Goal: Task Accomplishment & Management: Manage account settings

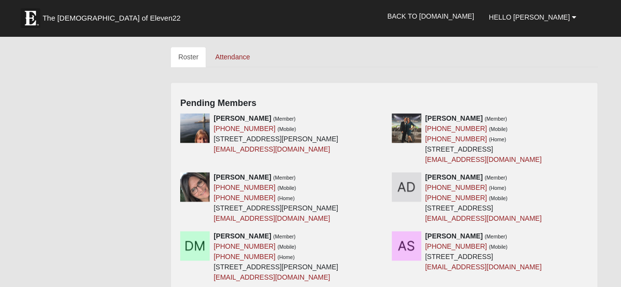
scroll to position [430, 0]
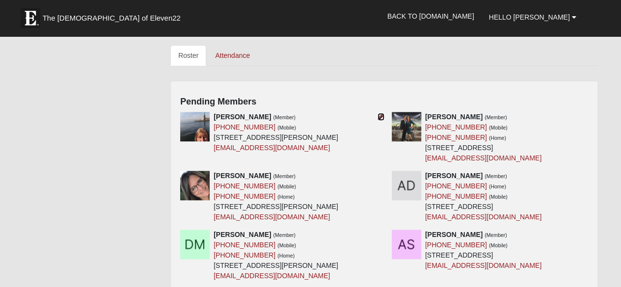
click at [381, 113] on icon at bounding box center [380, 116] width 7 height 7
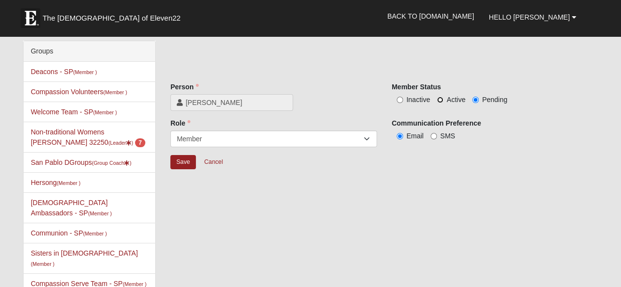
click at [443, 102] on input "Active" at bounding box center [440, 100] width 6 height 6
radio input "true"
click at [176, 163] on input "Save" at bounding box center [183, 162] width 26 height 14
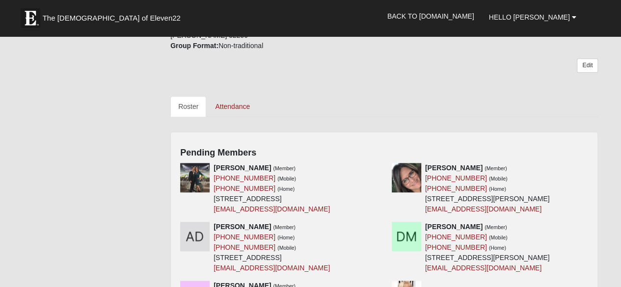
scroll to position [380, 0]
click at [380, 164] on icon at bounding box center [380, 167] width 7 height 7
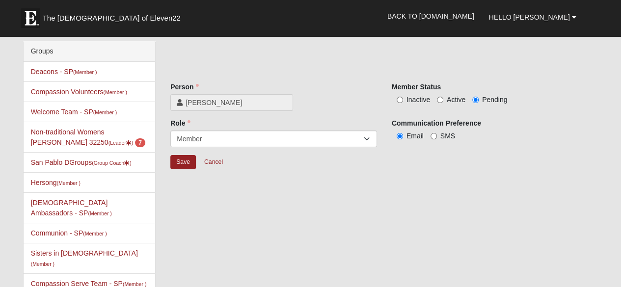
click at [446, 97] on span "Active" at bounding box center [455, 100] width 19 height 8
click at [443, 97] on input "Active" at bounding box center [440, 100] width 6 height 6
radio input "true"
click at [180, 161] on input "Save" at bounding box center [183, 162] width 26 height 14
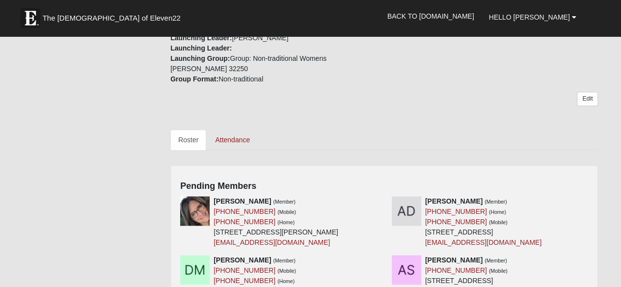
scroll to position [346, 0]
click at [385, 196] on div "Aleeta Demico (Member) (904) 314-9441 (Home) (904) 314-9441 (Mobile) 6179 Eclip…" at bounding box center [489, 222] width 211 height 52
click at [379, 197] on icon at bounding box center [380, 200] width 7 height 7
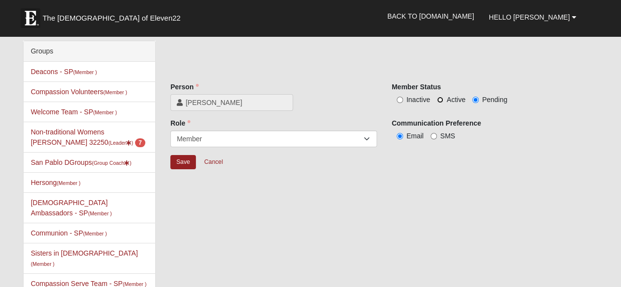
click at [441, 99] on input "Active" at bounding box center [440, 100] width 6 height 6
radio input "true"
click at [188, 157] on input "Save" at bounding box center [183, 162] width 26 height 14
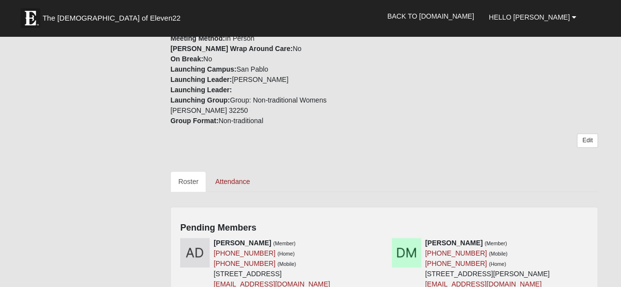
scroll to position [305, 0]
click at [379, 239] on icon at bounding box center [380, 242] width 7 height 7
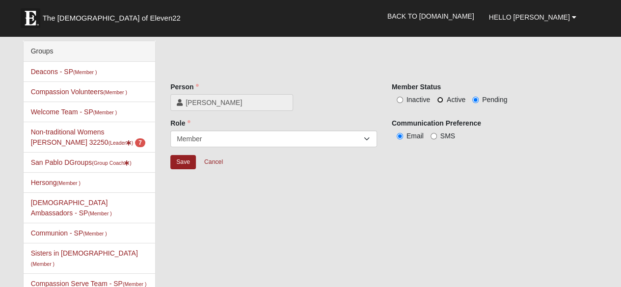
click at [442, 101] on input "Active" at bounding box center [440, 100] width 6 height 6
radio input "true"
click at [182, 158] on input "Save" at bounding box center [183, 162] width 26 height 14
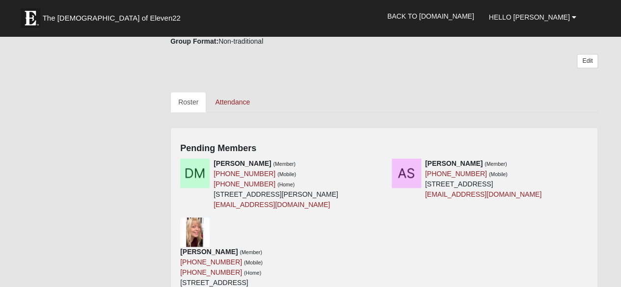
scroll to position [389, 0]
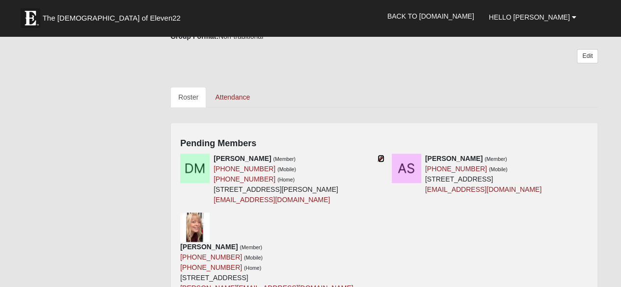
click at [381, 155] on icon at bounding box center [380, 158] width 7 height 7
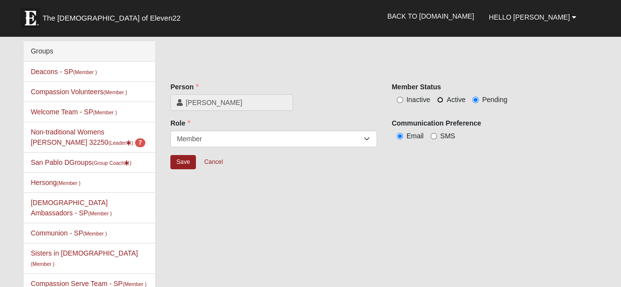
click at [439, 98] on input "Active" at bounding box center [440, 100] width 6 height 6
radio input "true"
click at [182, 157] on input "Save" at bounding box center [183, 162] width 26 height 14
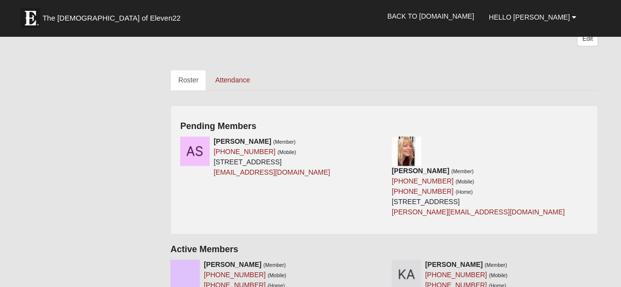
scroll to position [407, 0]
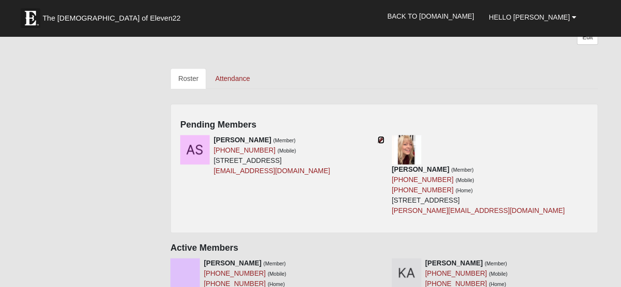
click at [380, 136] on icon at bounding box center [380, 139] width 7 height 7
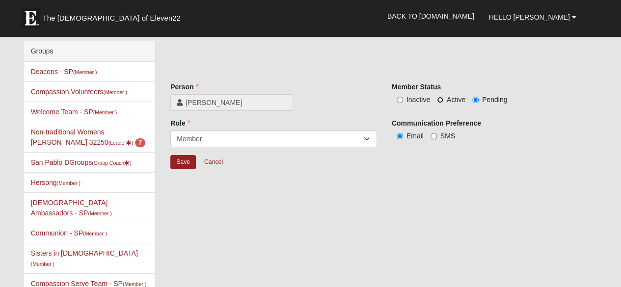
click at [441, 102] on input "Active" at bounding box center [440, 100] width 6 height 6
radio input "true"
click at [177, 160] on input "Save" at bounding box center [183, 162] width 26 height 14
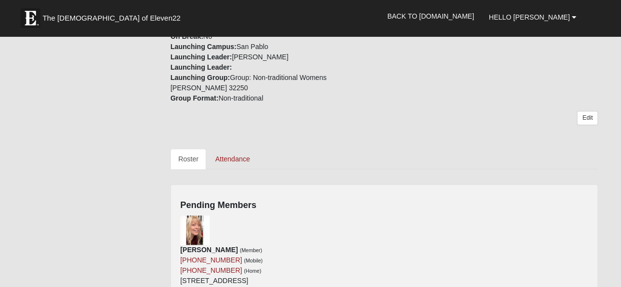
scroll to position [328, 0]
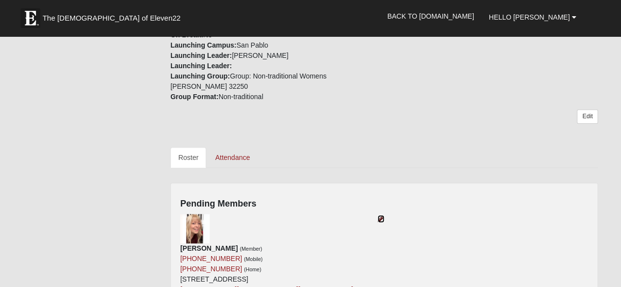
click at [380, 215] on icon at bounding box center [380, 218] width 7 height 7
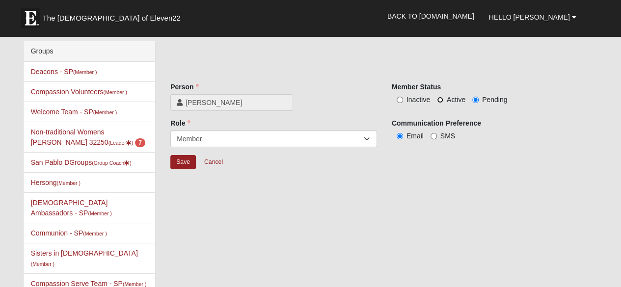
click at [439, 100] on input "Active" at bounding box center [440, 100] width 6 height 6
radio input "true"
click at [181, 162] on input "Save" at bounding box center [183, 162] width 26 height 14
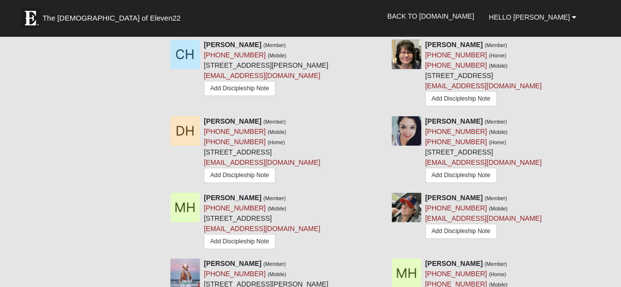
scroll to position [3318, 0]
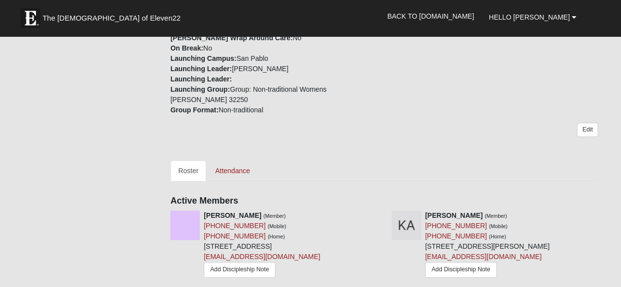
scroll to position [325, 0]
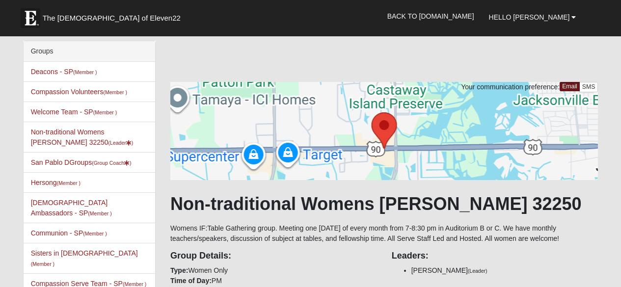
scroll to position [325, 0]
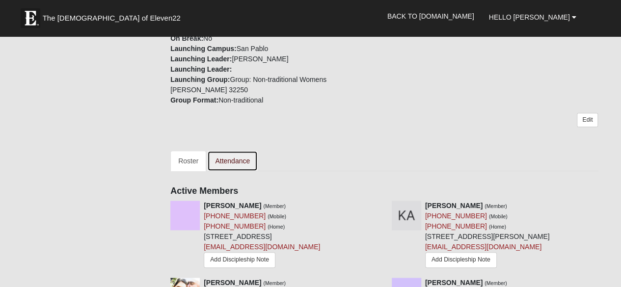
click at [220, 151] on link "Attendance" at bounding box center [232, 161] width 51 height 21
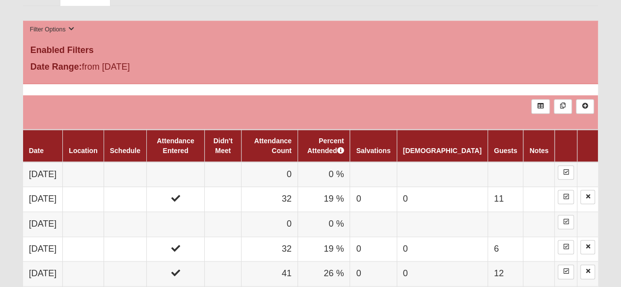
scroll to position [483, 0]
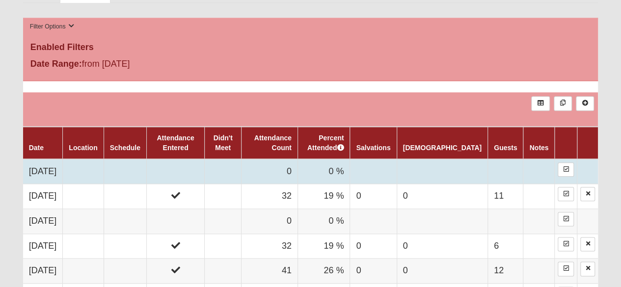
click at [505, 170] on td at bounding box center [504, 171] width 35 height 25
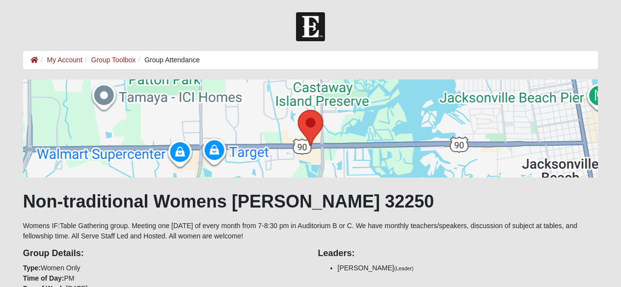
scroll to position [483, 0]
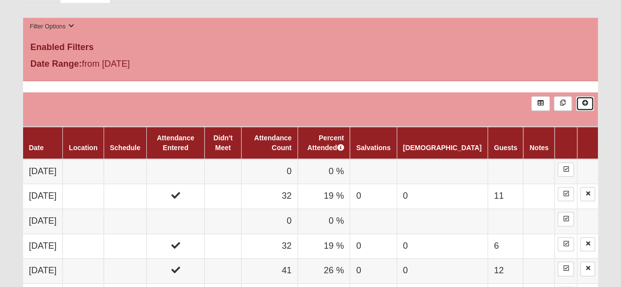
click at [587, 97] on link at bounding box center [584, 103] width 18 height 14
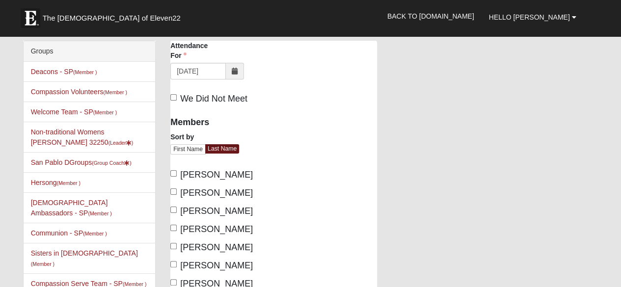
click at [237, 72] on span at bounding box center [235, 71] width 18 height 17
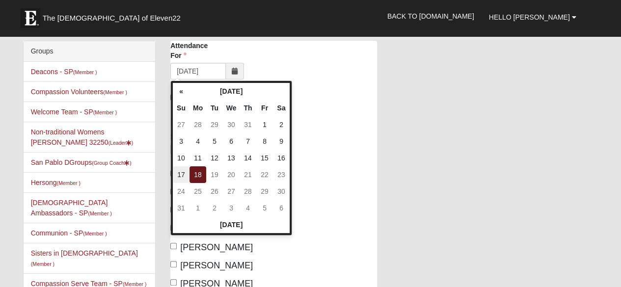
click at [184, 170] on td "17" at bounding box center [181, 174] width 17 height 17
type input "08/17/2025"
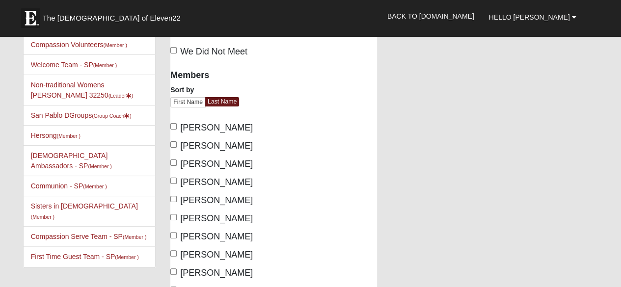
scroll to position [56, 0]
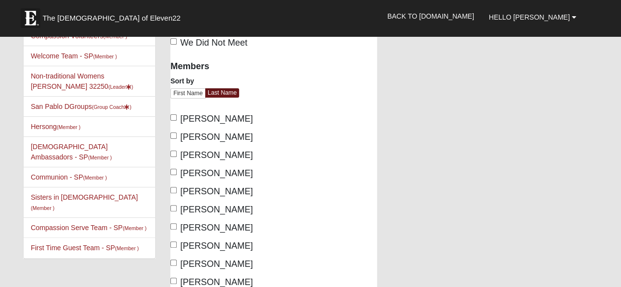
click at [190, 154] on span "Adamcewicz, Ashley" at bounding box center [216, 155] width 73 height 10
click at [177, 154] on input "Adamcewicz, Ashley" at bounding box center [173, 154] width 6 height 6
checkbox input "true"
click at [205, 187] on span "[PERSON_NAME]" at bounding box center [216, 191] width 73 height 10
click at [177, 187] on input "Alderman, Wendy" at bounding box center [173, 190] width 6 height 6
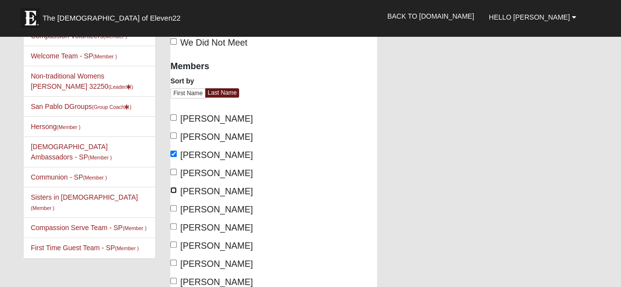
checkbox input "true"
click at [199, 209] on span "Alford, Debi" at bounding box center [216, 210] width 73 height 10
click at [177, 209] on input "Alford, Debi" at bounding box center [173, 208] width 6 height 6
checkbox input "true"
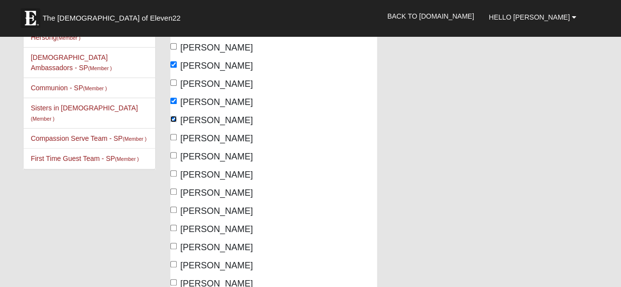
scroll to position [146, 0]
click at [215, 190] on span "Arnel, Mary Anne" at bounding box center [216, 192] width 73 height 10
click at [177, 190] on input "Arnel, Mary Anne" at bounding box center [173, 191] width 6 height 6
checkbox input "true"
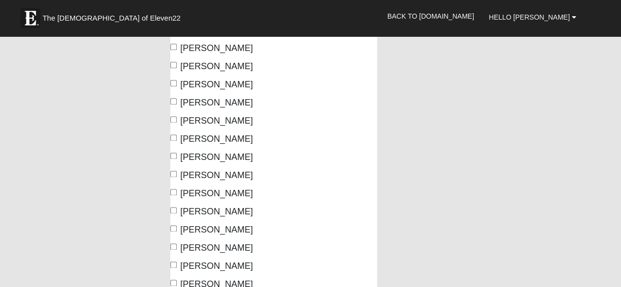
scroll to position [582, 0]
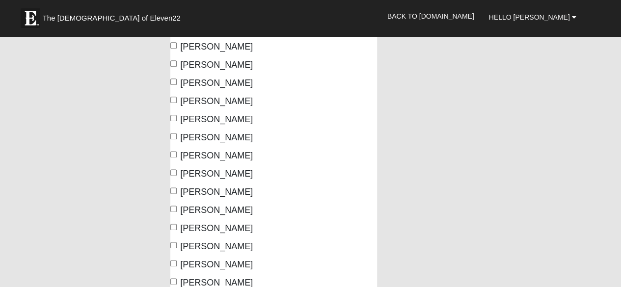
click at [198, 83] on span "Buckner, Kiley" at bounding box center [216, 83] width 73 height 10
click at [177, 83] on input "Buckner, Kiley" at bounding box center [173, 81] width 6 height 6
checkbox input "true"
click at [187, 121] on span "Cake, Melissa" at bounding box center [216, 119] width 73 height 10
click at [177, 121] on input "Cake, Melissa" at bounding box center [173, 118] width 6 height 6
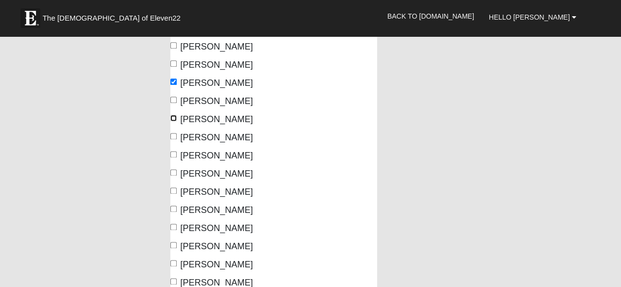
checkbox input "true"
click at [187, 137] on span "Cake, Pauline" at bounding box center [216, 137] width 73 height 10
click at [177, 137] on input "Cake, Pauline" at bounding box center [173, 136] width 6 height 6
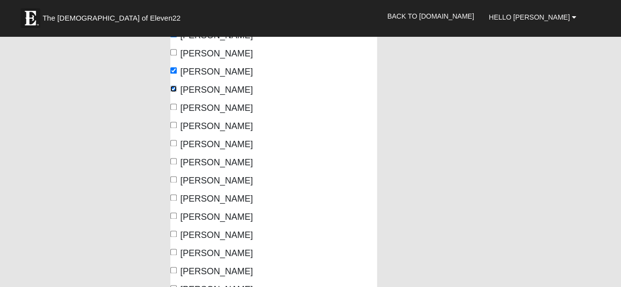
scroll to position [630, 0]
click at [193, 86] on span "Cake, Pauline" at bounding box center [216, 89] width 73 height 10
click at [177, 86] on input "Cake, Pauline" at bounding box center [173, 88] width 6 height 6
checkbox input "false"
click at [195, 127] on span "Campbell, Calah" at bounding box center [216, 126] width 73 height 10
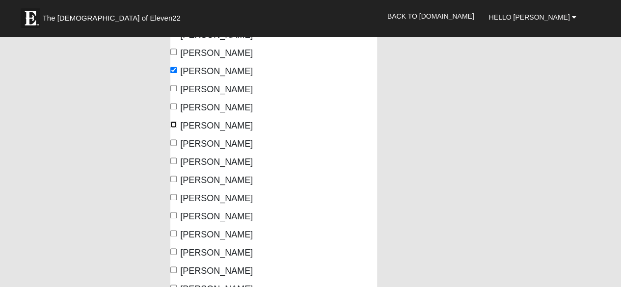
click at [177, 127] on input "Campbell, Calah" at bounding box center [173, 124] width 6 height 6
checkbox input "true"
click at [194, 147] on span "Celzo, Angela" at bounding box center [216, 144] width 73 height 10
click at [177, 146] on input "Celzo, Angela" at bounding box center [173, 142] width 6 height 6
checkbox input "true"
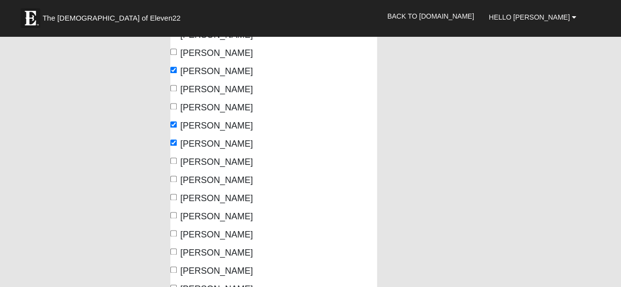
click at [192, 165] on span "Celzo, Annalie" at bounding box center [216, 162] width 73 height 10
click at [177, 164] on input "Celzo, Annalie" at bounding box center [173, 160] width 6 height 6
checkbox input "true"
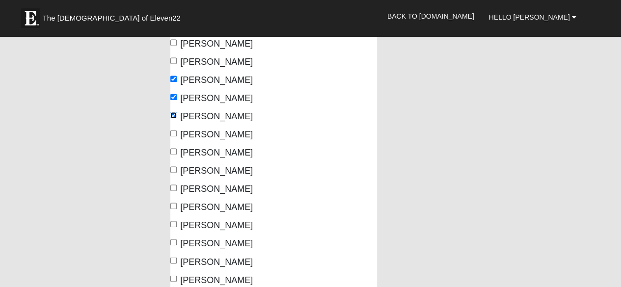
scroll to position [676, 0]
click at [192, 171] on span "Cleveland, Donna" at bounding box center [216, 170] width 73 height 10
click at [177, 171] on input "Cleveland, Donna" at bounding box center [173, 169] width 6 height 6
checkbox input "true"
click at [202, 206] on span "Cole, Angela" at bounding box center [216, 207] width 73 height 10
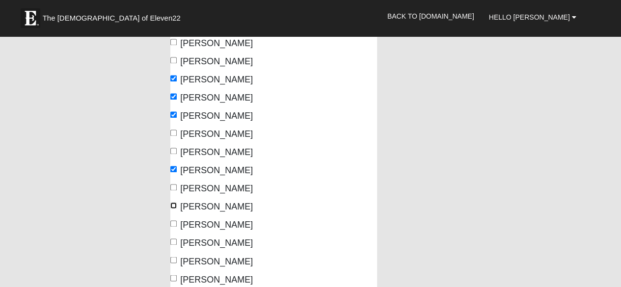
click at [177, 206] on input "Cole, Angela" at bounding box center [173, 205] width 6 height 6
checkbox input "true"
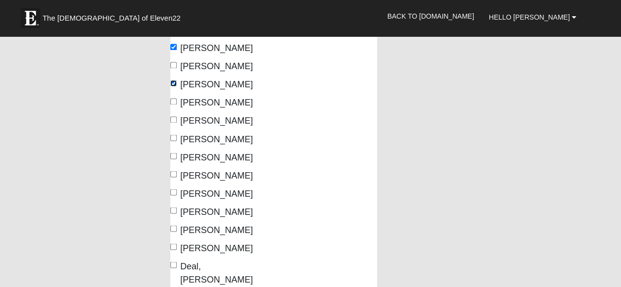
scroll to position [800, 0]
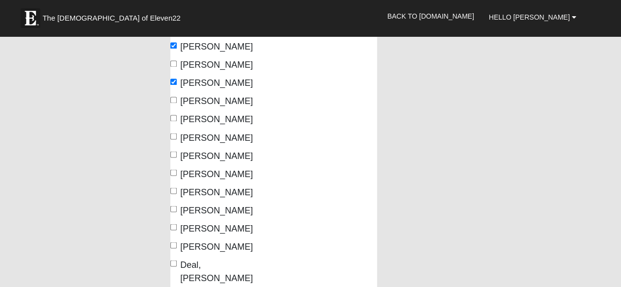
click at [200, 152] on span "Craig, Karen" at bounding box center [216, 156] width 73 height 10
click at [177, 152] on input "Craig, Karen" at bounding box center [173, 154] width 6 height 6
checkbox input "true"
click at [194, 232] on span "Davis, Renee" at bounding box center [216, 228] width 73 height 10
click at [177, 230] on input "Davis, Renee" at bounding box center [173, 227] width 6 height 6
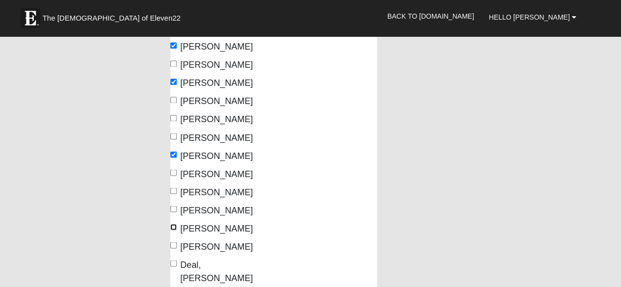
checkbox input "true"
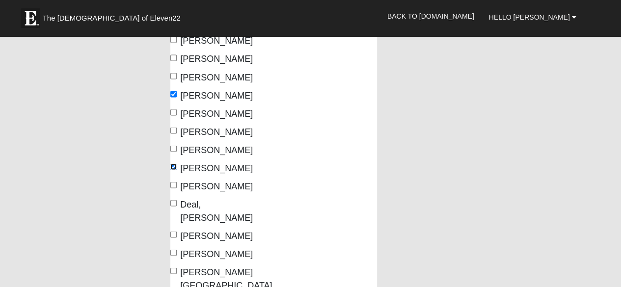
scroll to position [863, 0]
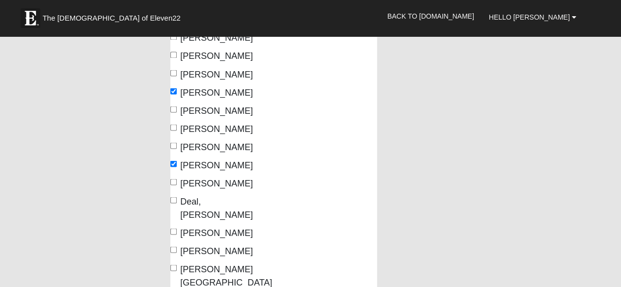
click at [192, 203] on span "Deal, Cindy" at bounding box center [216, 207] width 73 height 23
click at [177, 203] on input "Deal, Cindy" at bounding box center [173, 200] width 6 height 6
checkbox input "true"
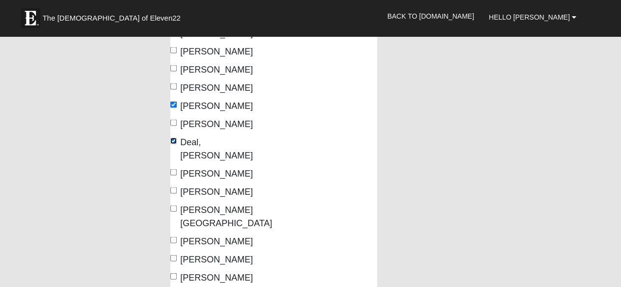
scroll to position [924, 0]
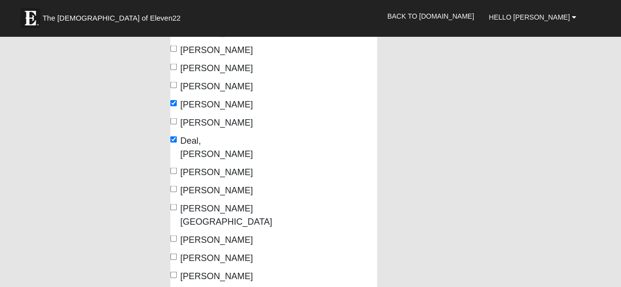
click at [194, 185] on span "Demico, Aleeta" at bounding box center [216, 190] width 73 height 10
click at [177, 185] on input "Demico, Aleeta" at bounding box center [173, 188] width 6 height 6
checkbox input "true"
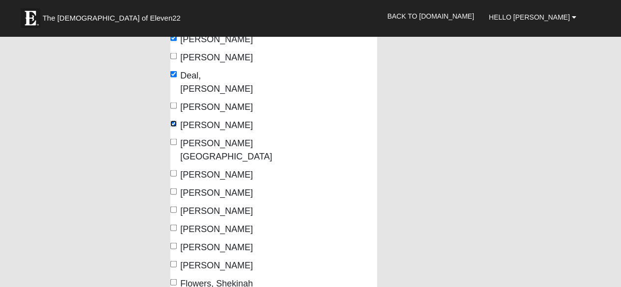
scroll to position [990, 0]
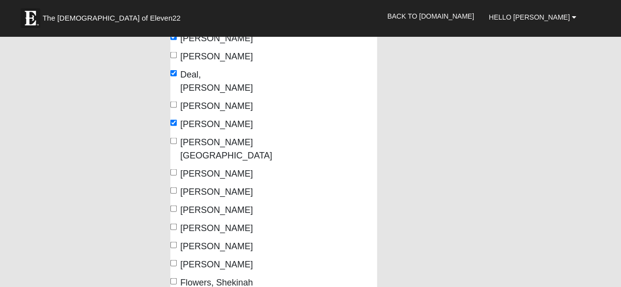
click at [197, 222] on label "Evans, Sherri" at bounding box center [211, 228] width 82 height 13
click at [177, 224] on input "Evans, Sherri" at bounding box center [173, 227] width 6 height 6
checkbox input "true"
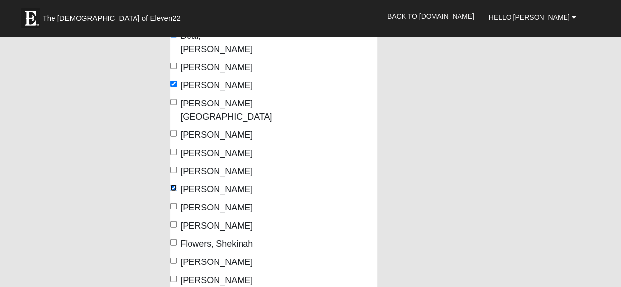
scroll to position [1033, 0]
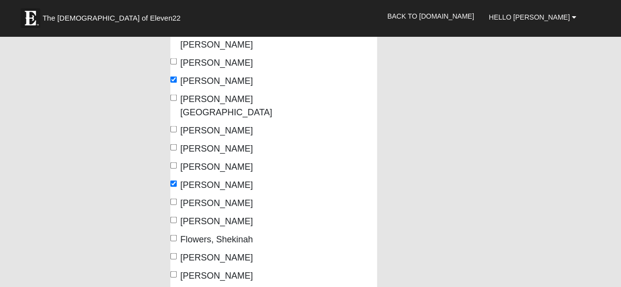
click at [202, 271] on span "Fuentes, Haley" at bounding box center [216, 276] width 73 height 10
click at [177, 271] on input "Fuentes, Haley" at bounding box center [173, 274] width 6 height 6
checkbox input "true"
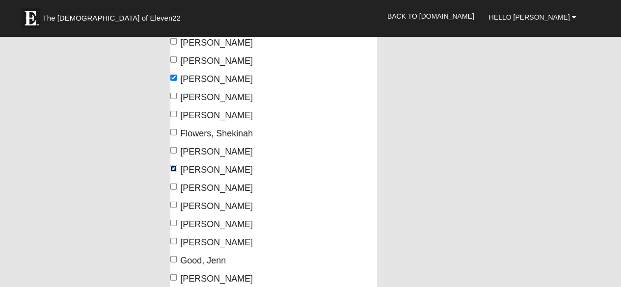
scroll to position [1139, 0]
click at [202, 273] on span "Graham, Megan" at bounding box center [216, 278] width 73 height 10
click at [177, 274] on input "Graham, Megan" at bounding box center [173, 277] width 6 height 6
checkbox input "true"
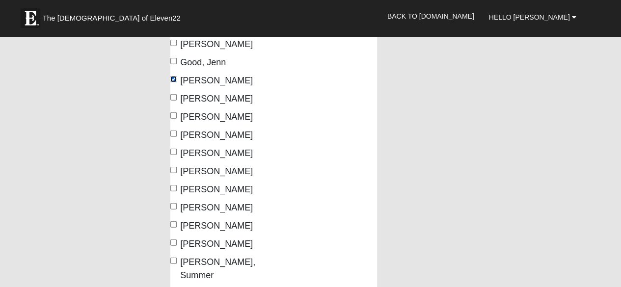
scroll to position [1339, 0]
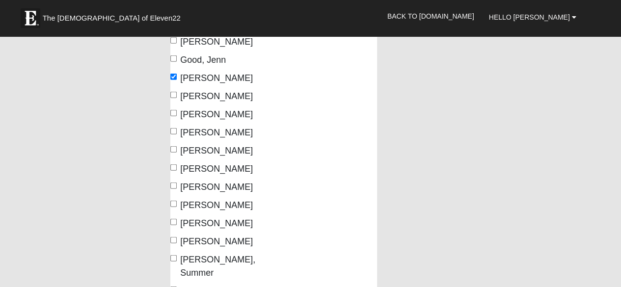
click at [199, 236] on span "Howard, Michelle" at bounding box center [216, 241] width 73 height 10
click at [177, 237] on input "Howard, Michelle" at bounding box center [173, 240] width 6 height 6
checkbox input "true"
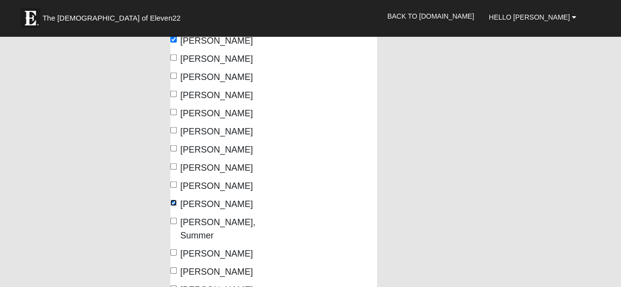
scroll to position [1381, 0]
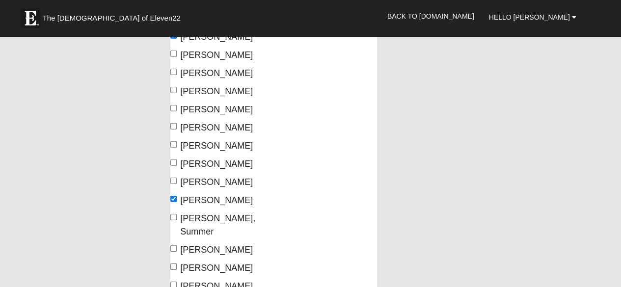
click at [195, 159] on span "Holmes, Katlyn" at bounding box center [216, 164] width 73 height 10
click at [177, 159] on input "Holmes, Katlyn" at bounding box center [173, 162] width 6 height 6
checkbox input "true"
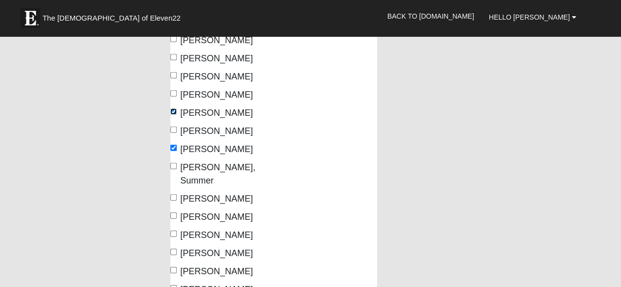
scroll to position [1432, 0]
click at [195, 211] on span "Hullinger, Alyssa" at bounding box center [216, 216] width 73 height 10
click at [177, 212] on input "Hullinger, Alyssa" at bounding box center [173, 215] width 6 height 6
checkbox input "true"
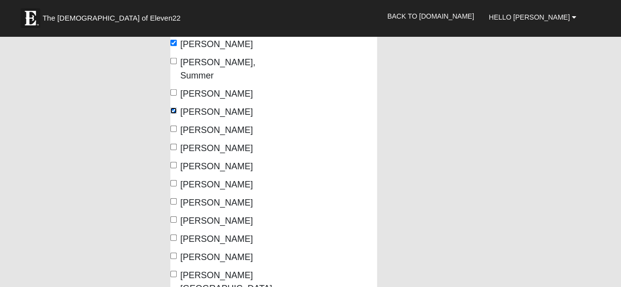
scroll to position [1540, 0]
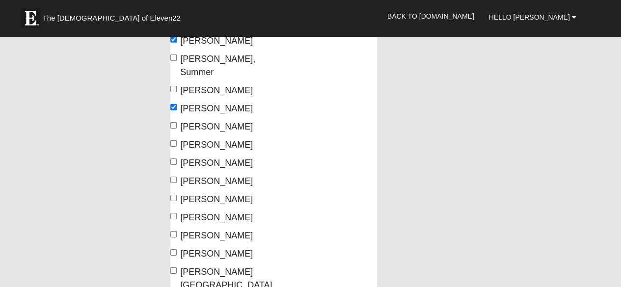
click at [200, 247] on label "Lindenmoyer, Linda" at bounding box center [211, 253] width 82 height 13
click at [177, 249] on input "Lindenmoyer, Linda" at bounding box center [173, 252] width 6 height 6
checkbox input "true"
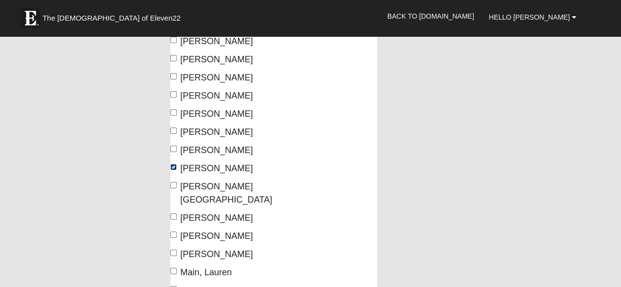
scroll to position [1626, 0]
click at [200, 231] on span "Lutgen, Judy" at bounding box center [216, 236] width 73 height 10
click at [177, 231] on input "Lutgen, Judy" at bounding box center [173, 234] width 6 height 6
checkbox input "true"
click at [202, 249] on span "Lynch, Nancy" at bounding box center [216, 254] width 73 height 10
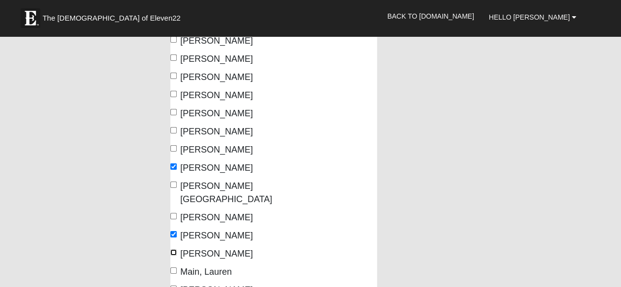
click at [177, 249] on input "Lynch, Nancy" at bounding box center [173, 252] width 6 height 6
checkbox input "true"
click at [202, 285] on span "Mancini, Lisa" at bounding box center [216, 290] width 73 height 10
click at [177, 286] on input "Mancini, Lisa" at bounding box center [173, 289] width 6 height 6
checkbox input "true"
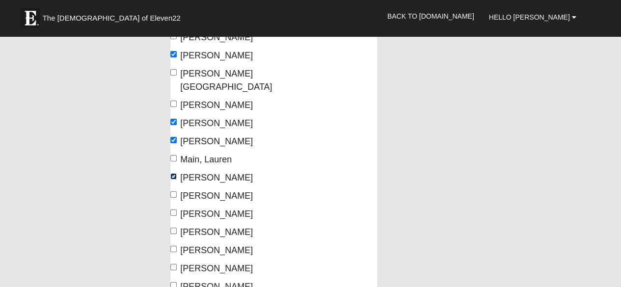
scroll to position [1740, 0]
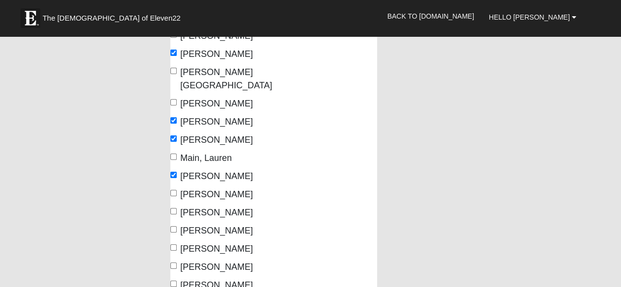
click at [200, 208] on span "Martin, Sonja" at bounding box center [216, 213] width 73 height 10
click at [177, 208] on input "Martin, Sonja" at bounding box center [173, 211] width 6 height 6
checkbox input "true"
click at [199, 226] on span "Mason, Nancy" at bounding box center [216, 231] width 73 height 10
click at [177, 226] on input "Mason, Nancy" at bounding box center [173, 229] width 6 height 6
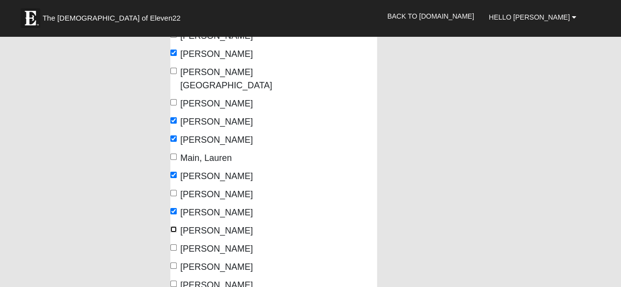
checkbox input "true"
click at [197, 262] on span "Massey, Jennifer" at bounding box center [216, 267] width 73 height 10
click at [177, 262] on input "Massey, Jennifer" at bounding box center [173, 265] width 6 height 6
checkbox input "true"
click at [195, 280] on span "McGinty, Coree" at bounding box center [216, 285] width 73 height 10
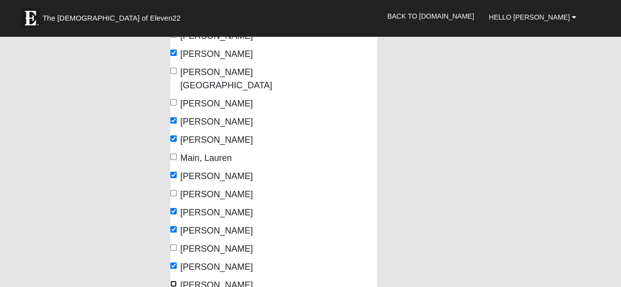
click at [177, 281] on input "McGinty, Coree" at bounding box center [173, 284] width 6 height 6
checkbox input "true"
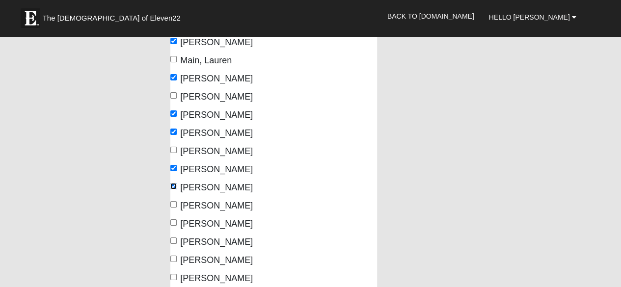
scroll to position [1838, 0]
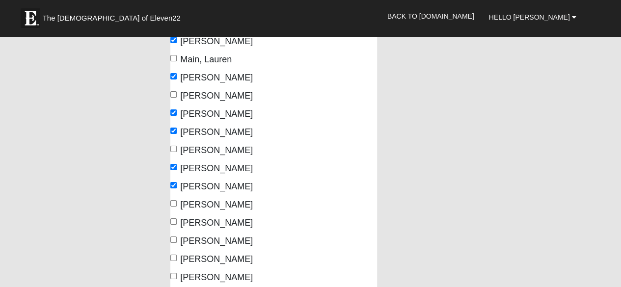
click at [191, 236] on span "Mock, Debbie" at bounding box center [216, 241] width 73 height 10
click at [177, 236] on input "Mock, Debbie" at bounding box center [173, 239] width 6 height 6
checkbox input "true"
click at [197, 272] on span "Monger-Pitts, Kristen" at bounding box center [216, 277] width 73 height 10
click at [177, 273] on input "Monger-Pitts, Kristen" at bounding box center [173, 276] width 6 height 6
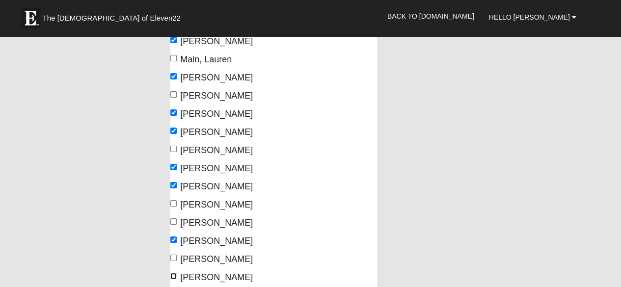
checkbox input "true"
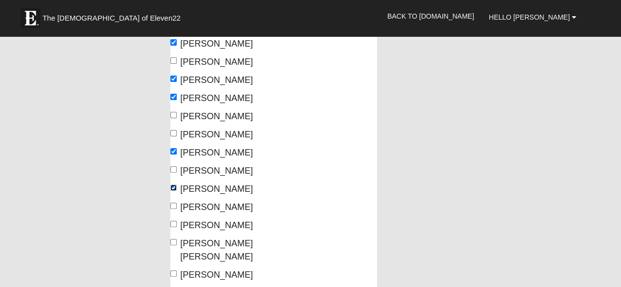
scroll to position [1932, 0]
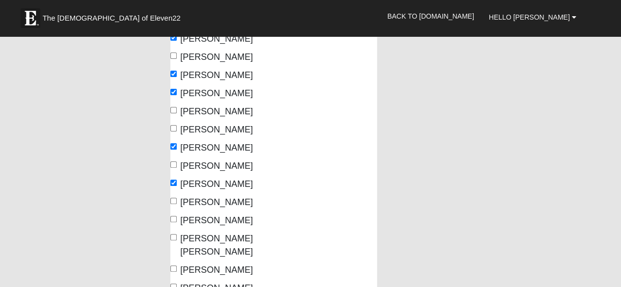
click at [191, 265] on span "Morgan, Joan" at bounding box center [216, 270] width 73 height 10
click at [177, 265] on input "Morgan, Joan" at bounding box center [173, 268] width 6 height 6
checkbox input "true"
click at [189, 283] on span "Morgan, Randi" at bounding box center [216, 288] width 73 height 10
click at [177, 284] on input "Morgan, Randi" at bounding box center [173, 287] width 6 height 6
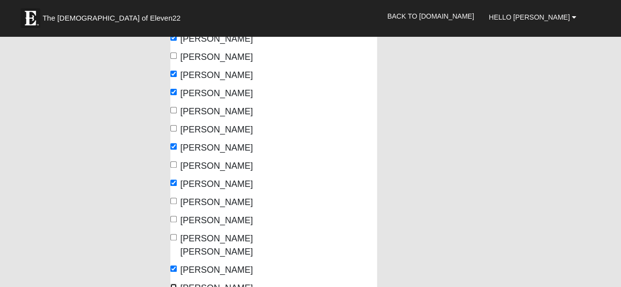
checkbox input "true"
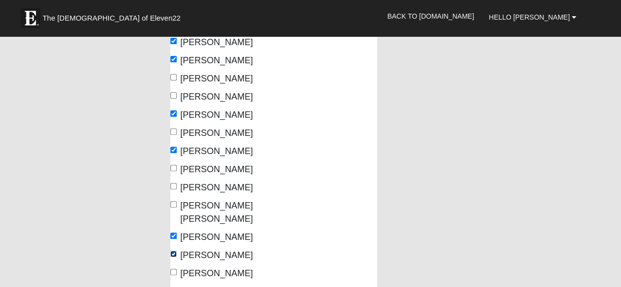
scroll to position [1965, 0]
checkbox input "true"
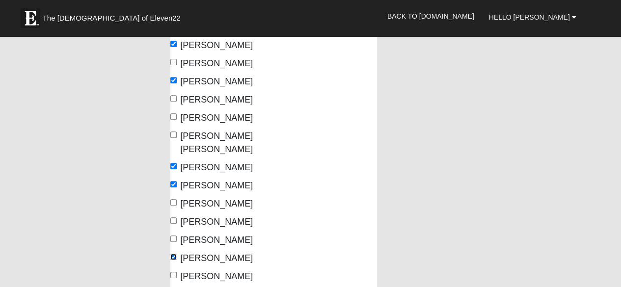
scroll to position [2035, 0]
checkbox input "true"
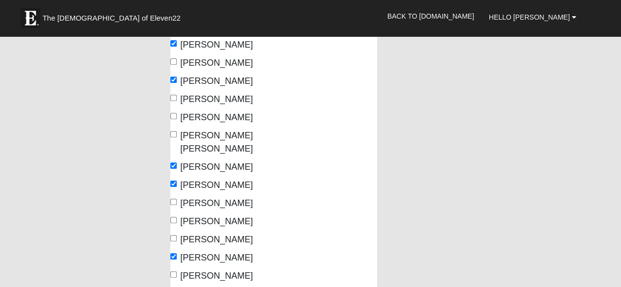
checkbox input "true"
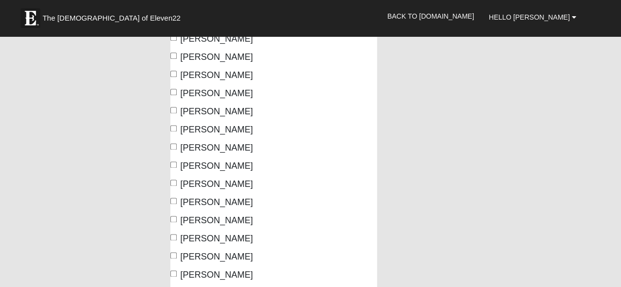
scroll to position [2449, 0]
click at [202, 197] on span "Rud, Sandy" at bounding box center [216, 202] width 73 height 10
click at [177, 197] on input "Rud, Sandy" at bounding box center [173, 200] width 6 height 6
checkbox input "true"
click at [204, 233] on span "Schlegel, Karey" at bounding box center [216, 238] width 73 height 10
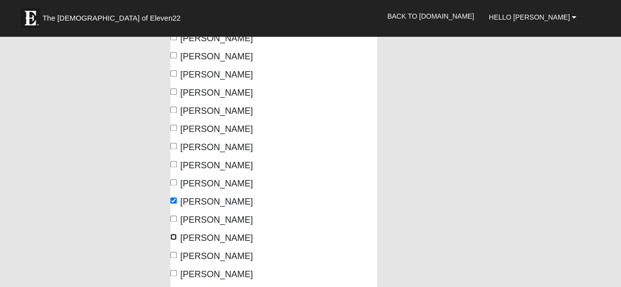
click at [177, 234] on input "Schlegel, Karey" at bounding box center [173, 237] width 6 height 6
checkbox input "true"
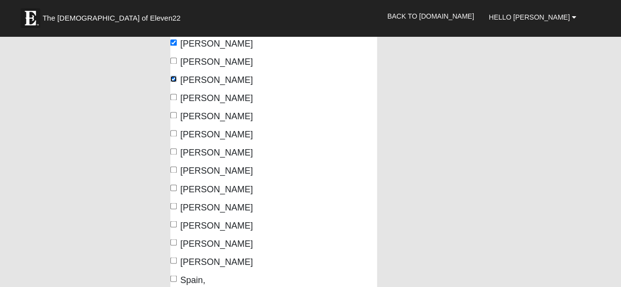
scroll to position [2610, 0]
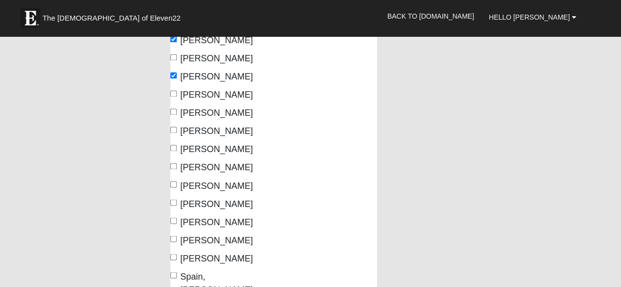
click at [203, 253] on span "Sorrentino, Linda" at bounding box center [216, 258] width 73 height 10
click at [177, 254] on input "Sorrentino, Linda" at bounding box center [173, 257] width 6 height 6
checkbox input "true"
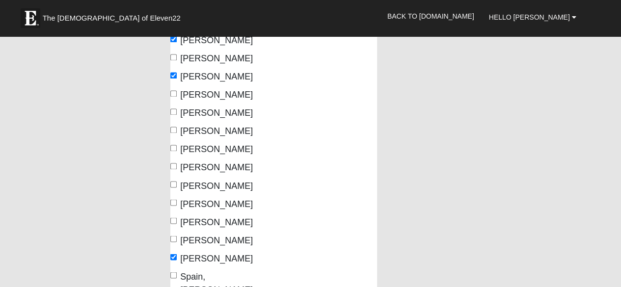
checkbox input "true"
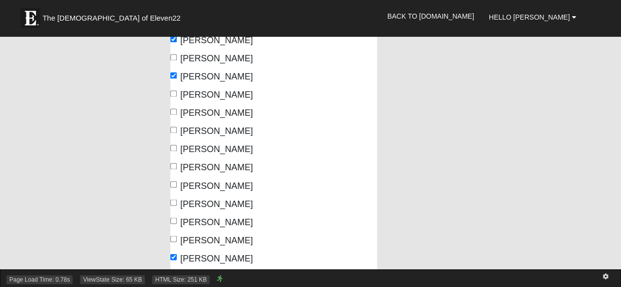
click at [194, 270] on div "Page Load Time: 0.78s ViewState Size: 65 KB HTML Size: 251 KB" at bounding box center [310, 278] width 621 height 18
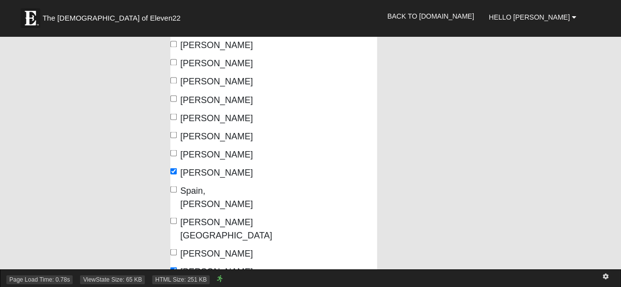
scroll to position [2696, 0]
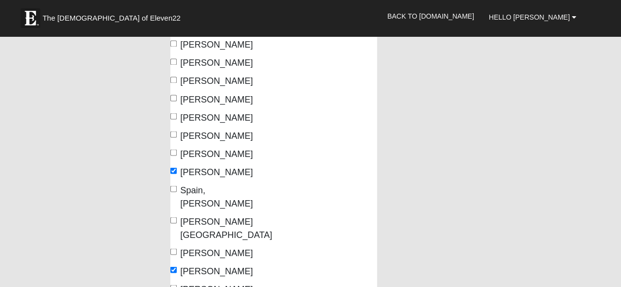
click at [186, 284] on span "Swank, Dena" at bounding box center [216, 289] width 73 height 10
click at [177, 285] on input "Swank, Dena" at bounding box center [173, 288] width 6 height 6
checkbox input "true"
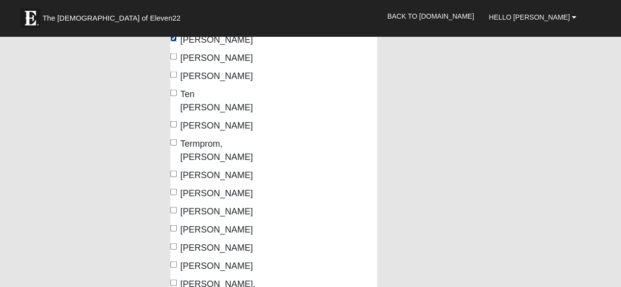
scroll to position [2947, 0]
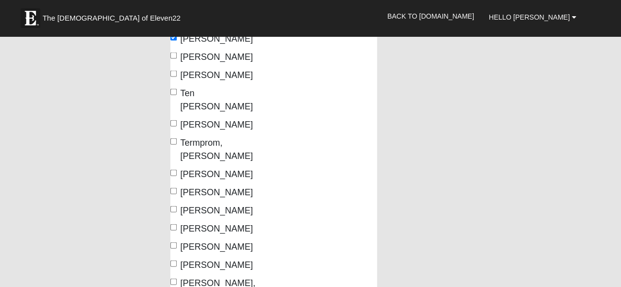
checkbox input "true"
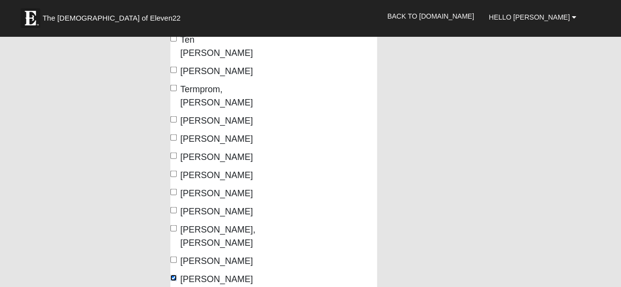
scroll to position [3005, 0]
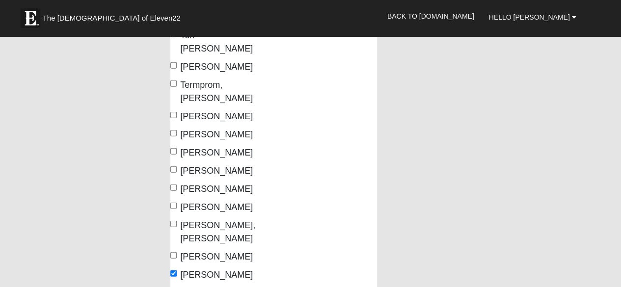
checkbox input "true"
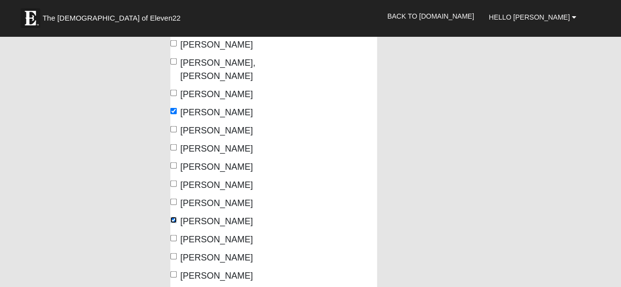
scroll to position [3172, 0]
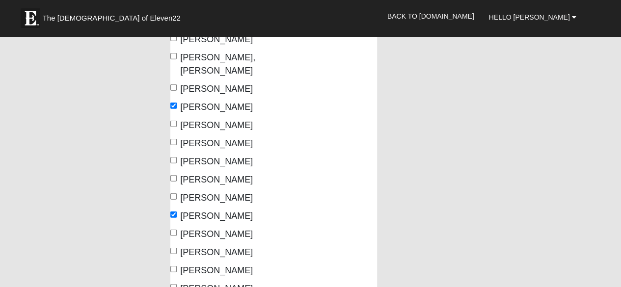
checkbox input "true"
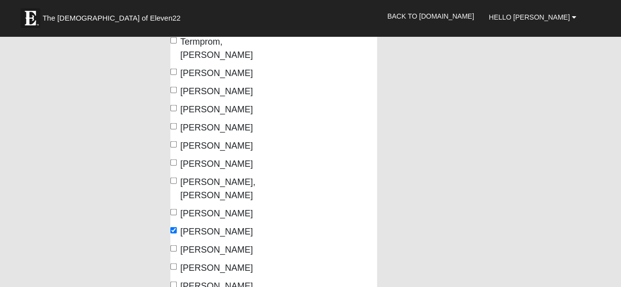
scroll to position [3047, 0]
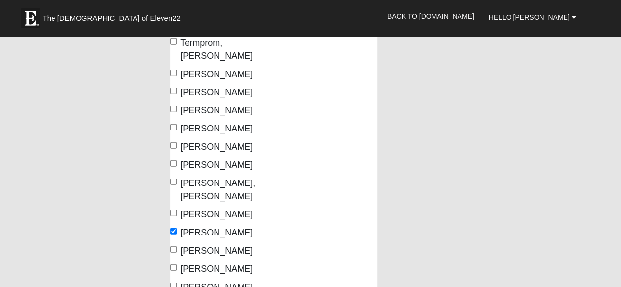
checkbox input "true"
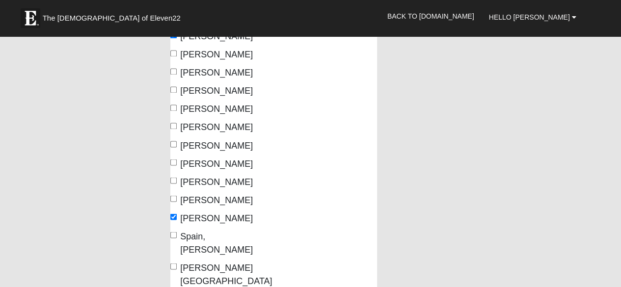
scroll to position [2642, 0]
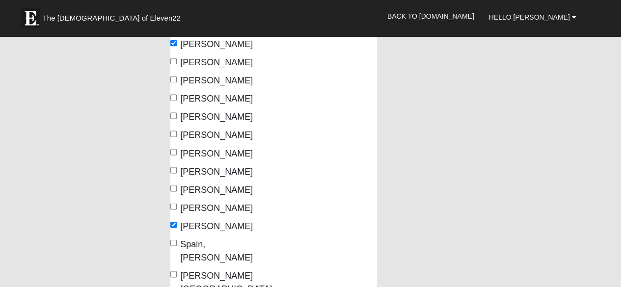
click at [192, 239] on span "Spain, Amanda" at bounding box center [216, 250] width 73 height 23
click at [177, 239] on input "Spain, Amanda" at bounding box center [173, 242] width 6 height 6
checkbox input "true"
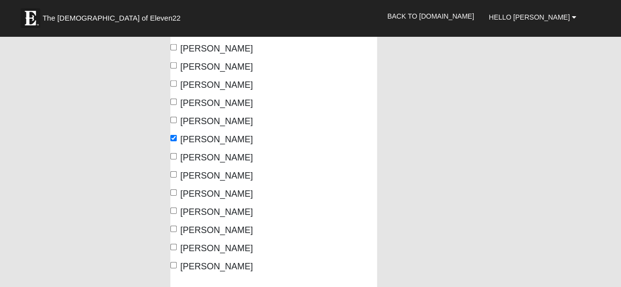
scroll to position [3395, 0]
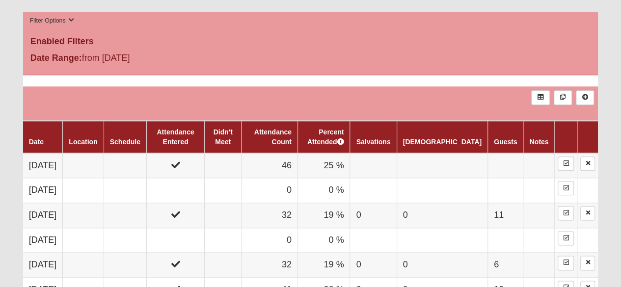
scroll to position [490, 0]
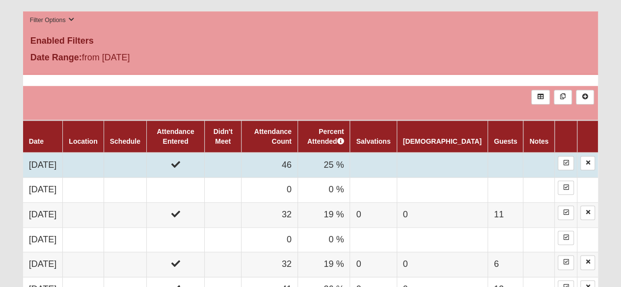
click at [275, 164] on td "46" at bounding box center [269, 165] width 56 height 25
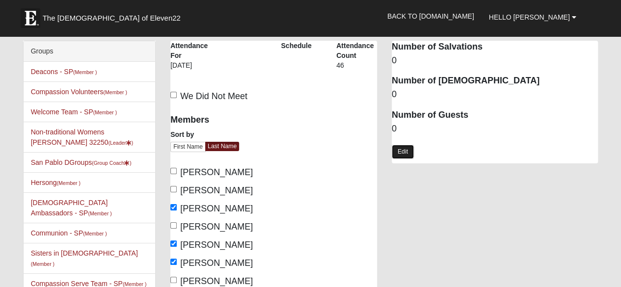
click at [405, 153] on link "Edit" at bounding box center [403, 152] width 22 height 14
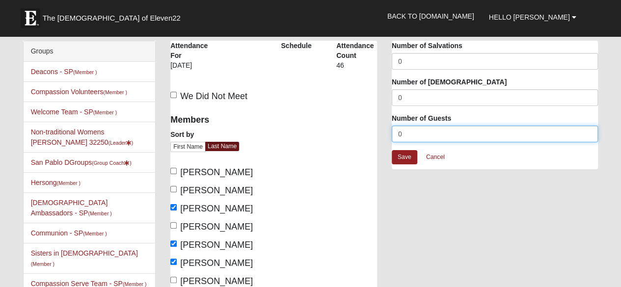
click at [420, 135] on input "0" at bounding box center [495, 134] width 207 height 17
type input "42"
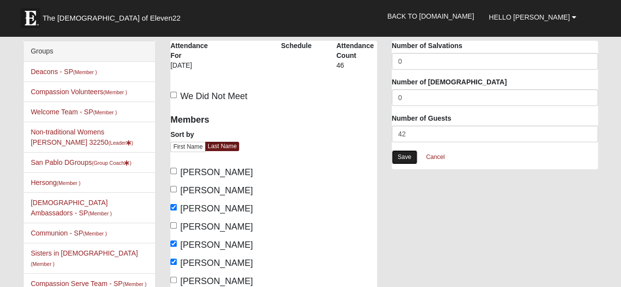
click at [404, 156] on link "Save" at bounding box center [405, 157] width 26 height 14
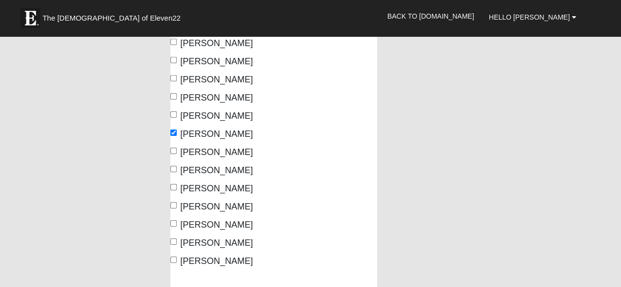
scroll to position [3397, 0]
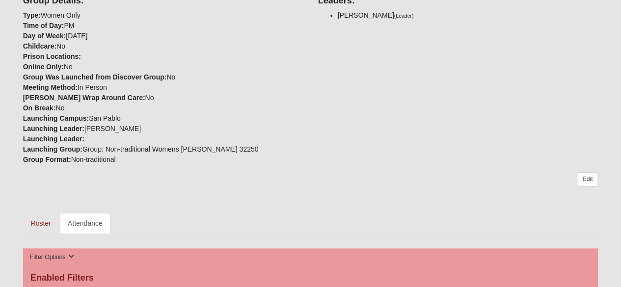
scroll to position [248, 0]
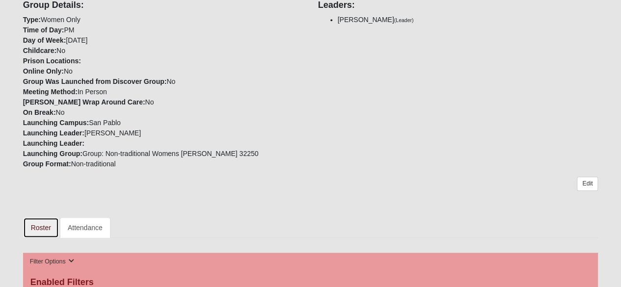
click at [35, 228] on link "Roster" at bounding box center [41, 227] width 36 height 21
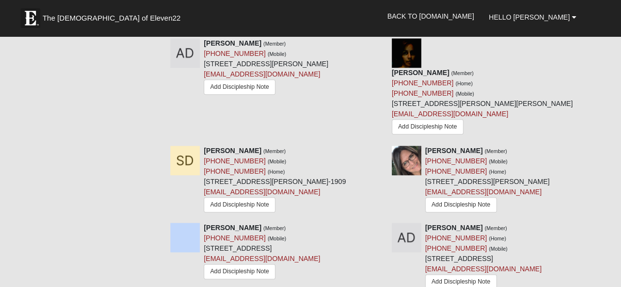
scroll to position [2330, 0]
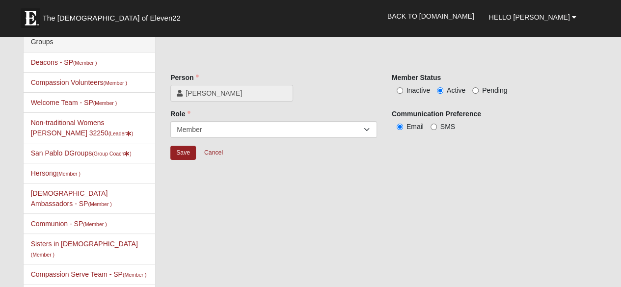
scroll to position [3, 0]
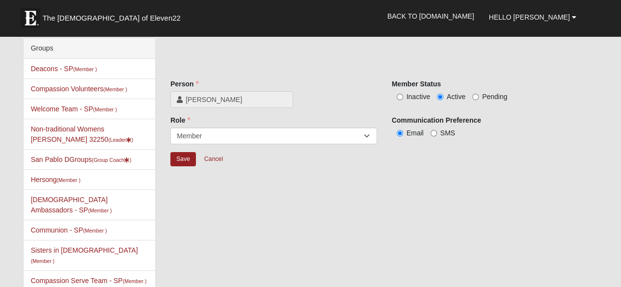
click at [425, 95] on span "Inactive" at bounding box center [418, 97] width 24 height 8
click at [403, 95] on input "Inactive" at bounding box center [399, 97] width 6 height 6
radio input "true"
click at [177, 158] on input "Save" at bounding box center [183, 159] width 26 height 14
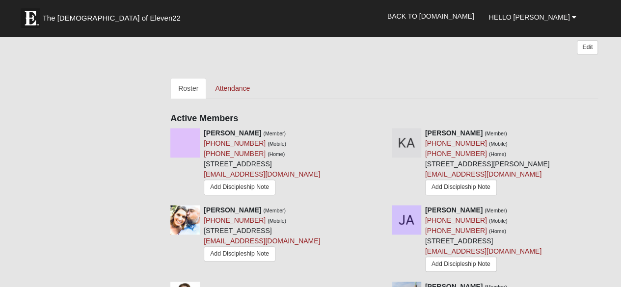
scroll to position [406, 0]
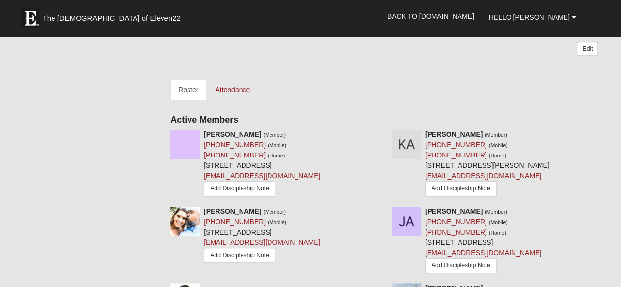
scroll to position [399, 0]
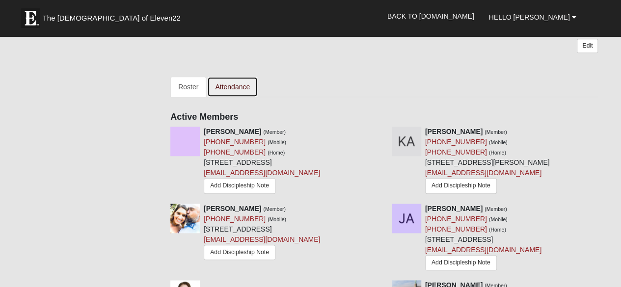
click at [228, 77] on link "Attendance" at bounding box center [232, 87] width 51 height 21
